Goal: Information Seeking & Learning: Check status

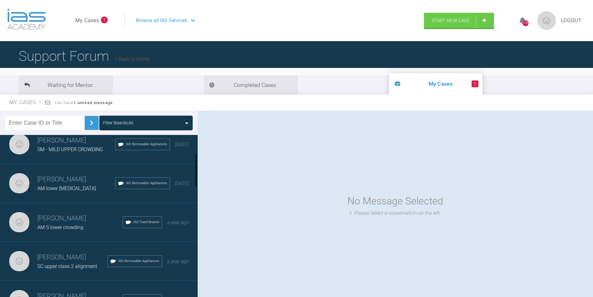
scroll to position [93, 0]
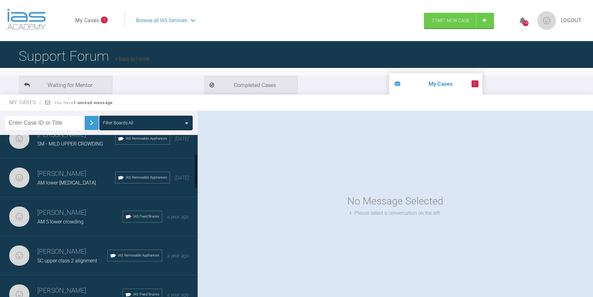
click at [65, 212] on h3 "[PERSON_NAME]" at bounding box center [79, 212] width 85 height 11
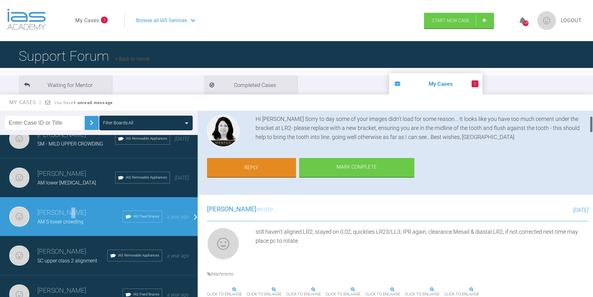
scroll to position [31, 0]
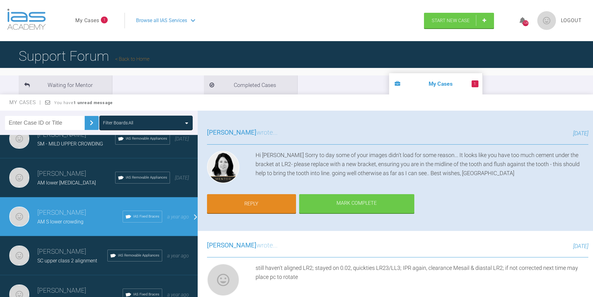
click at [428, 182] on div "Hi [PERSON_NAME] Sorry to day some of your images didn't load for some reason..…" at bounding box center [422, 168] width 333 height 35
click at [573, 133] on span "[DATE]" at bounding box center [580, 133] width 15 height 7
